Goal: Transaction & Acquisition: Purchase product/service

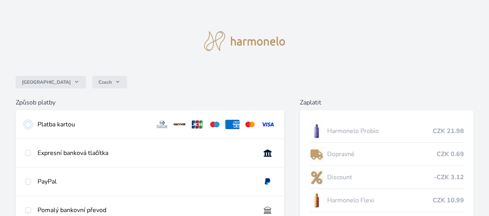
click at [30, 124] on input "radio" at bounding box center [28, 124] width 6 height 6
radio input "true"
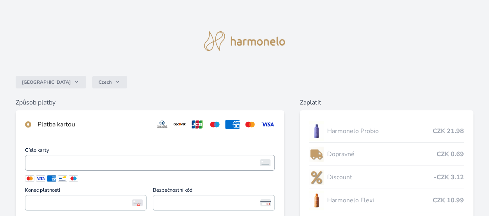
click at [27, 163] on span "<p>Your browser does not support iframes.</p>" at bounding box center [150, 163] width 250 height 16
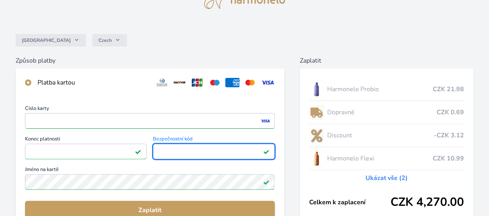
scroll to position [78, 0]
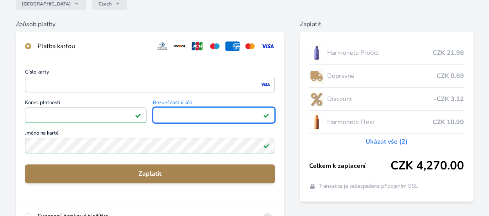
click at [144, 171] on span "Zaplatit" at bounding box center [149, 173] width 237 height 9
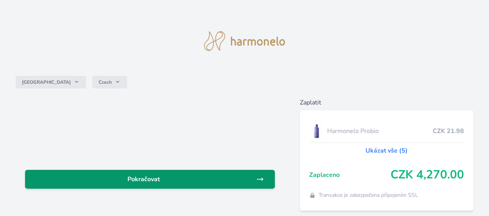
click at [262, 178] on icon at bounding box center [260, 179] width 6 height 3
